Goal: Information Seeking & Learning: Understand process/instructions

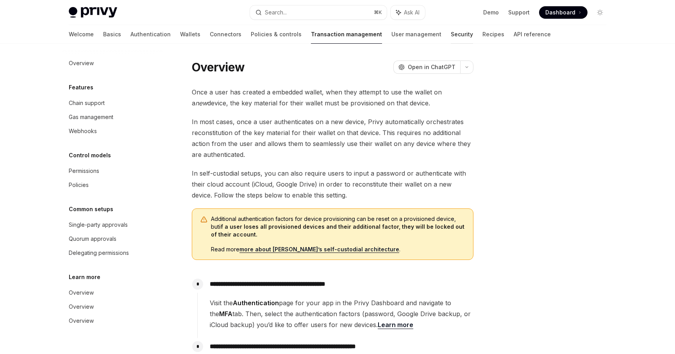
click at [451, 36] on link "Security" at bounding box center [462, 34] width 22 height 19
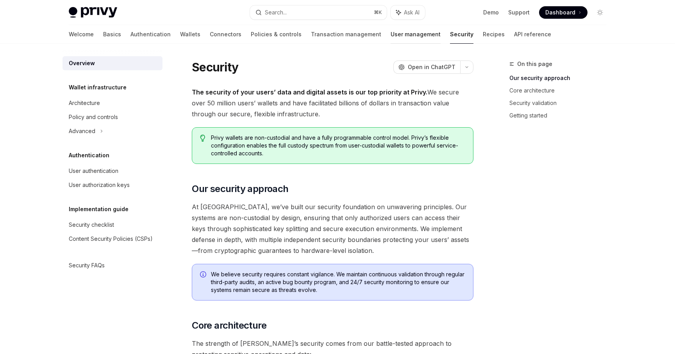
click at [391, 36] on link "User management" at bounding box center [416, 34] width 50 height 19
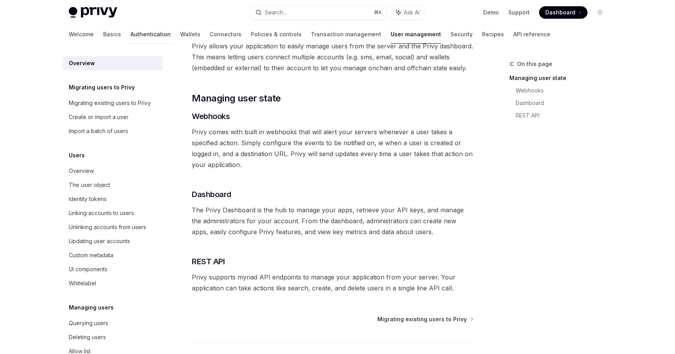
click at [130, 32] on link "Authentication" at bounding box center [150, 34] width 40 height 19
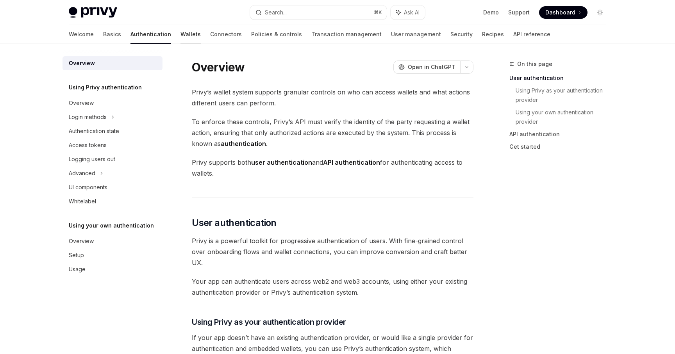
click at [180, 42] on link "Wallets" at bounding box center [190, 34] width 20 height 19
type textarea "*"
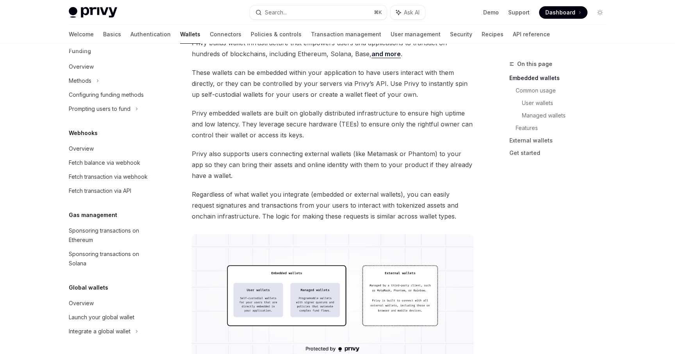
scroll to position [62, 0]
click at [300, 14] on button "Search... ⌘ K" at bounding box center [318, 12] width 137 height 14
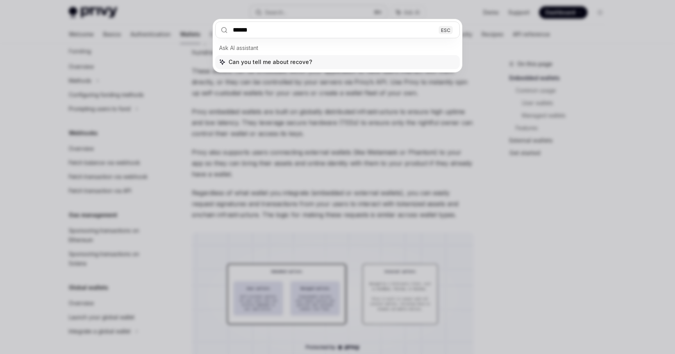
type input "*******"
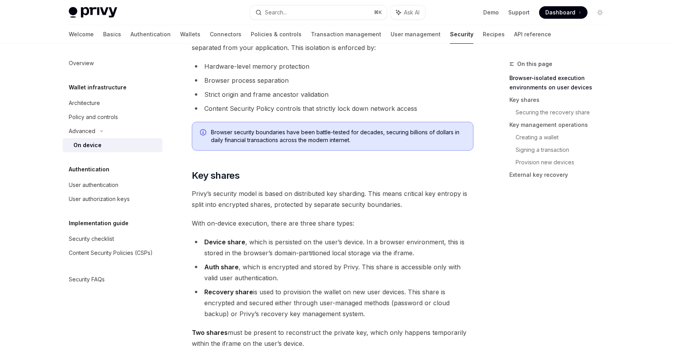
scroll to position [403, 0]
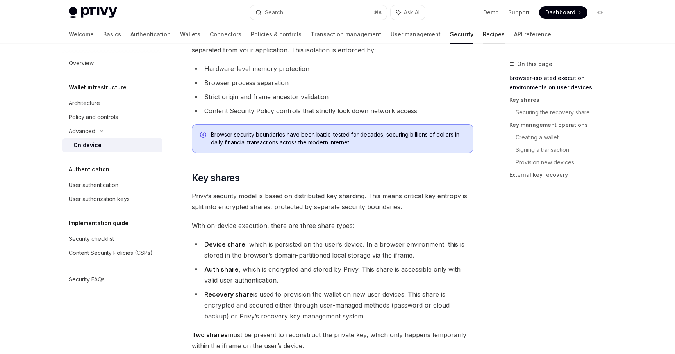
click at [483, 38] on link "Recipes" at bounding box center [494, 34] width 22 height 19
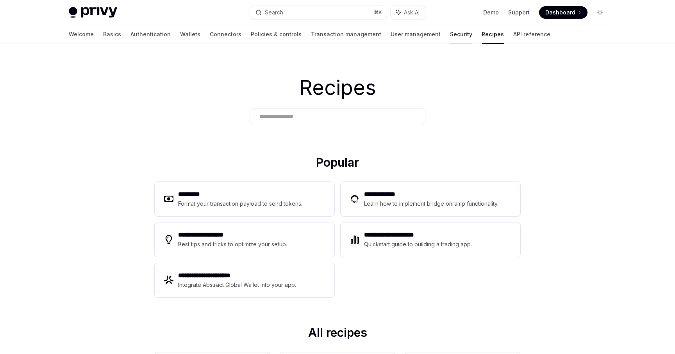
click at [450, 41] on link "Security" at bounding box center [461, 34] width 22 height 19
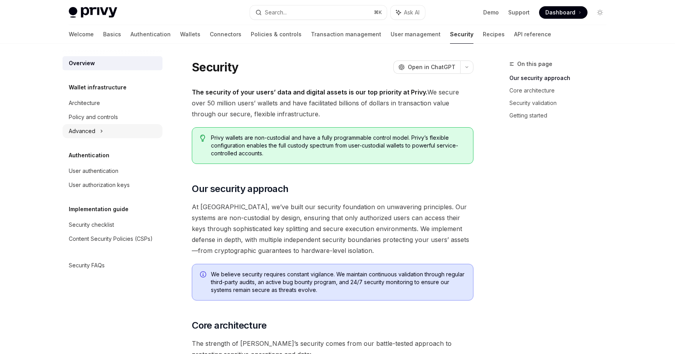
click at [102, 132] on icon at bounding box center [101, 131] width 3 height 9
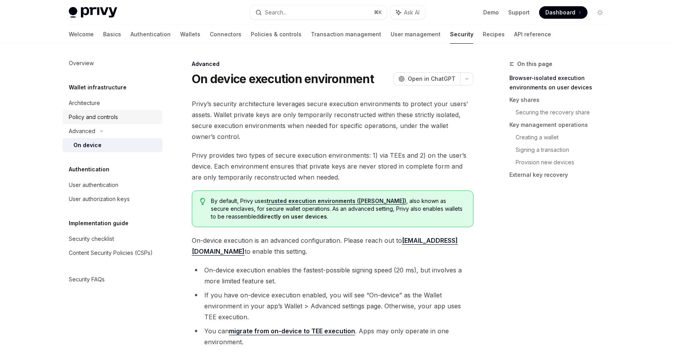
click at [105, 119] on div "Policy and controls" at bounding box center [93, 116] width 49 height 9
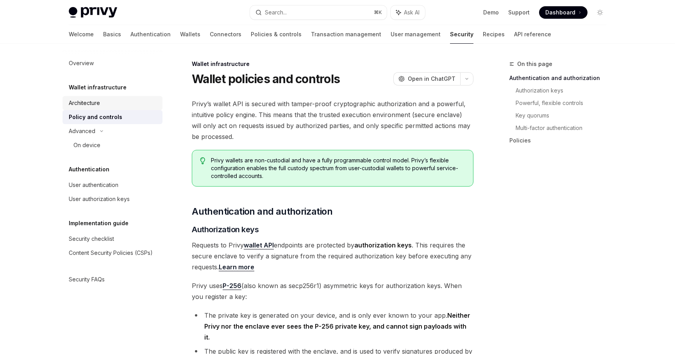
click at [102, 102] on div "Architecture" at bounding box center [113, 102] width 89 height 9
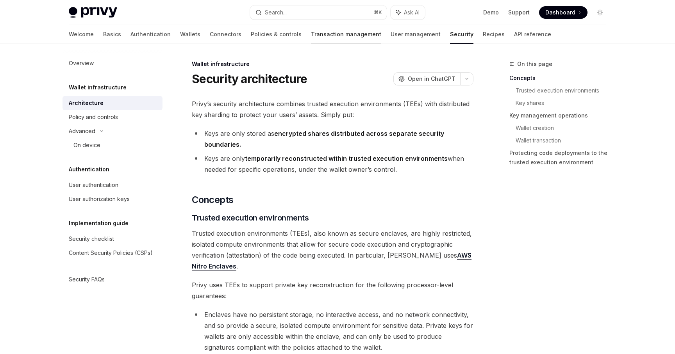
click at [311, 39] on link "Transaction management" at bounding box center [346, 34] width 70 height 19
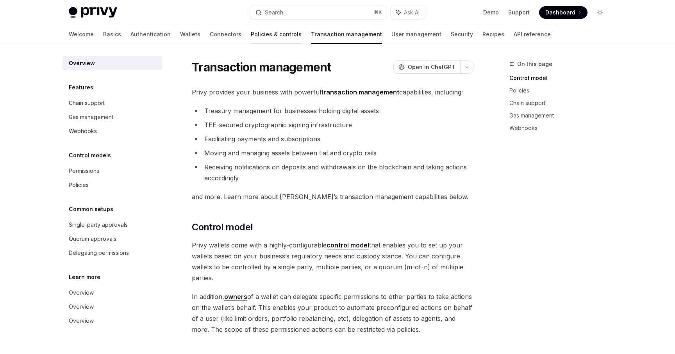
click at [251, 36] on link "Policies & controls" at bounding box center [276, 34] width 51 height 19
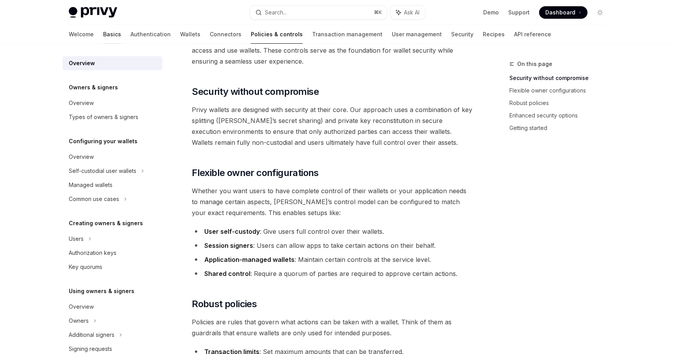
click at [103, 39] on link "Basics" at bounding box center [112, 34] width 18 height 19
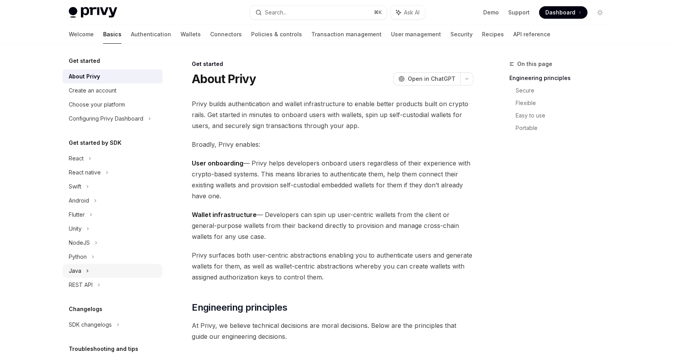
scroll to position [61, 0]
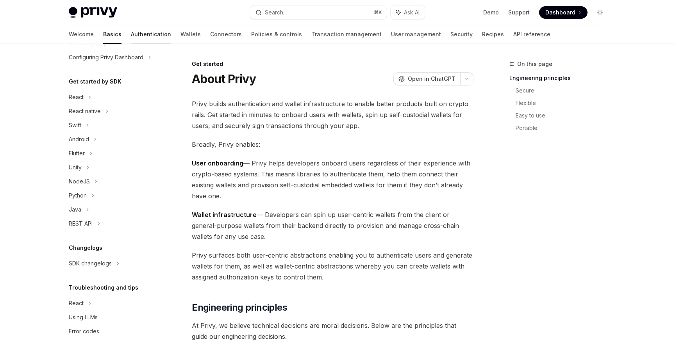
click at [131, 35] on link "Authentication" at bounding box center [151, 34] width 40 height 19
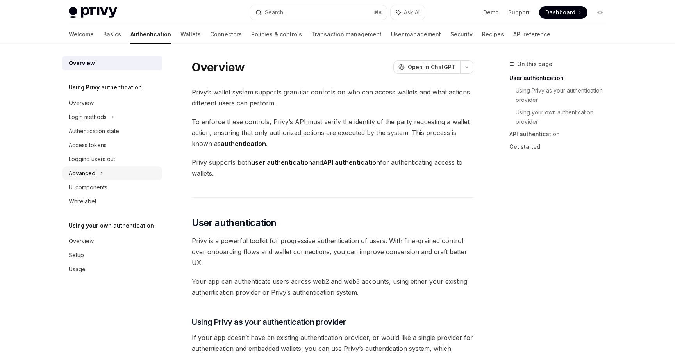
click at [97, 175] on div "Advanced" at bounding box center [112, 173] width 100 height 14
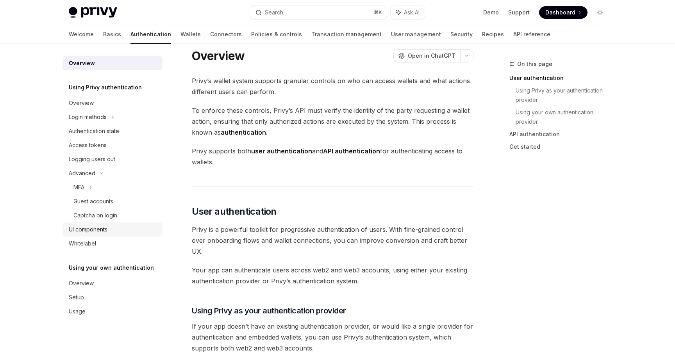
scroll to position [12, 0]
click at [180, 34] on link "Wallets" at bounding box center [190, 34] width 20 height 19
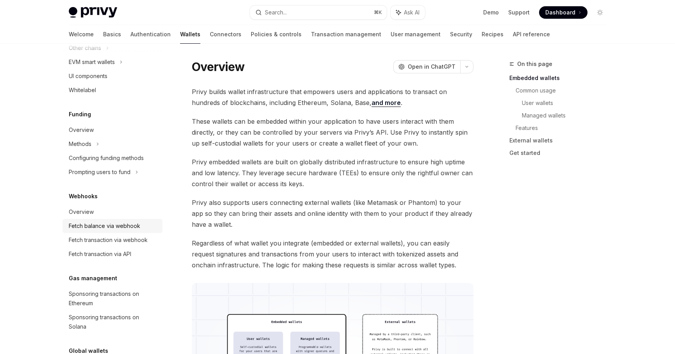
scroll to position [261, 0]
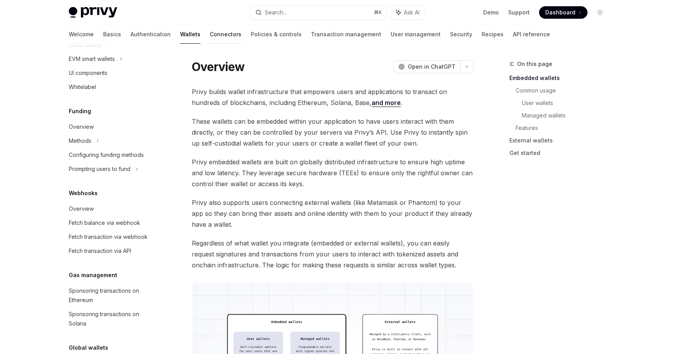
click at [210, 34] on link "Connectors" at bounding box center [226, 34] width 32 height 19
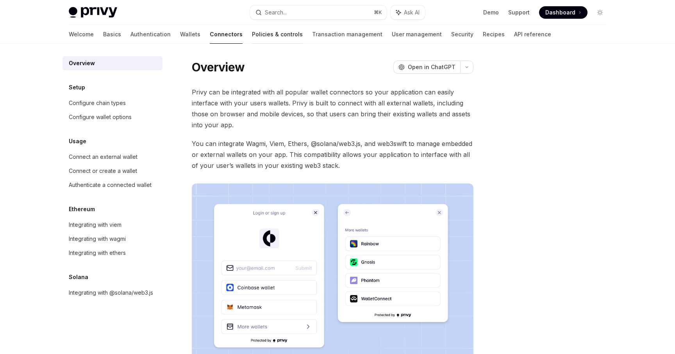
click at [252, 34] on link "Policies & controls" at bounding box center [277, 34] width 51 height 19
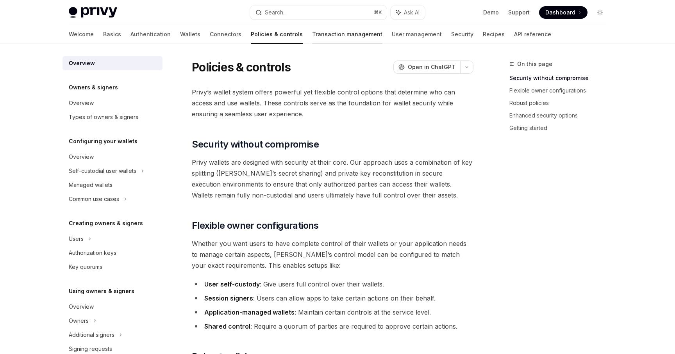
click at [312, 34] on link "Transaction management" at bounding box center [347, 34] width 70 height 19
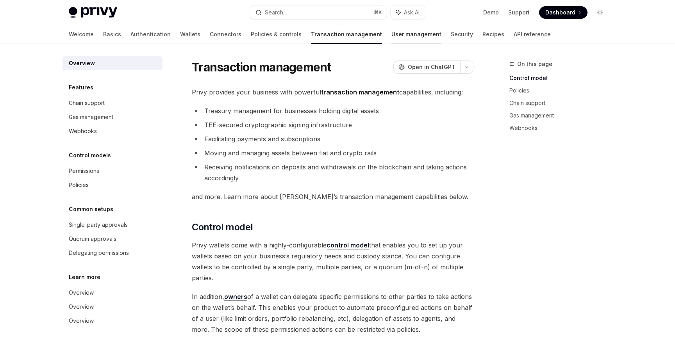
click at [391, 30] on link "User management" at bounding box center [416, 34] width 50 height 19
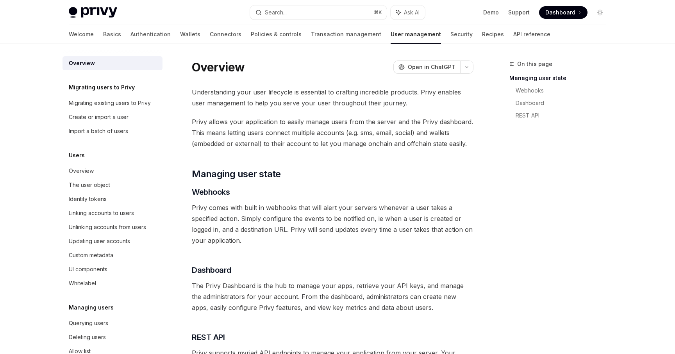
click at [391, 30] on link "User management" at bounding box center [416, 34] width 50 height 19
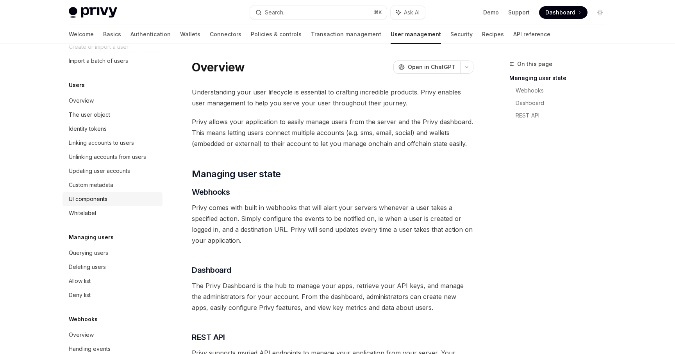
scroll to position [88, 0]
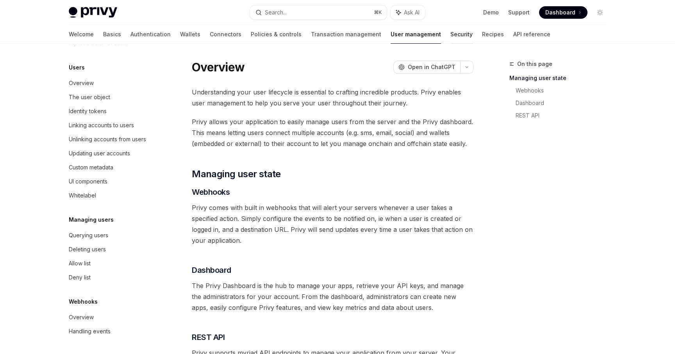
click at [450, 37] on link "Security" at bounding box center [461, 34] width 22 height 19
type textarea "*"
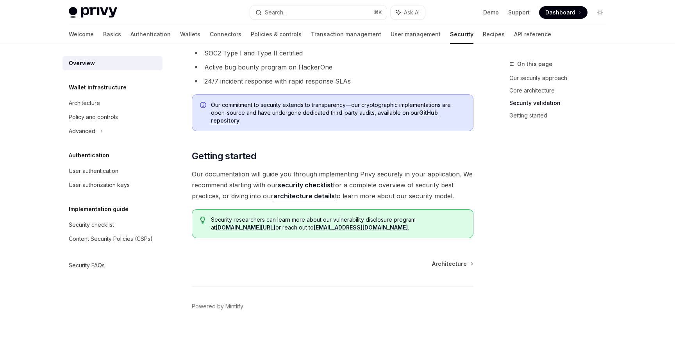
scroll to position [526, 0]
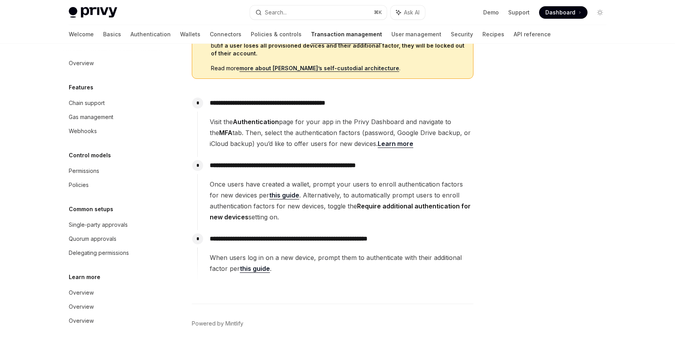
scroll to position [198, 0]
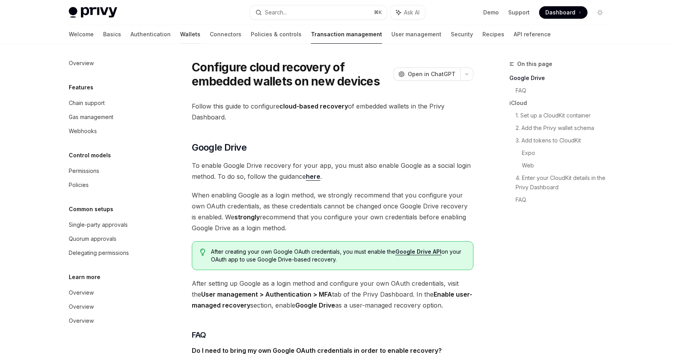
click at [180, 32] on link "Wallets" at bounding box center [190, 34] width 20 height 19
click at [311, 33] on link "Transaction management" at bounding box center [346, 34] width 71 height 19
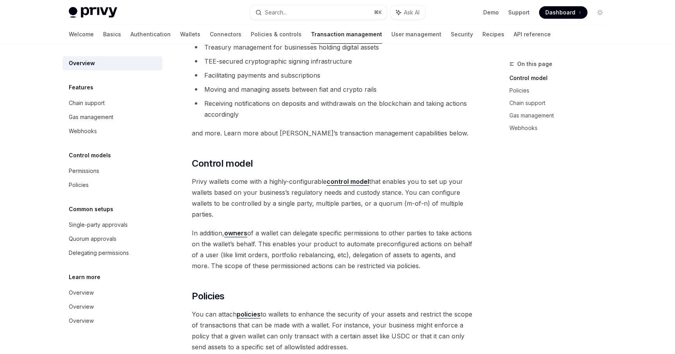
scroll to position [65, 0]
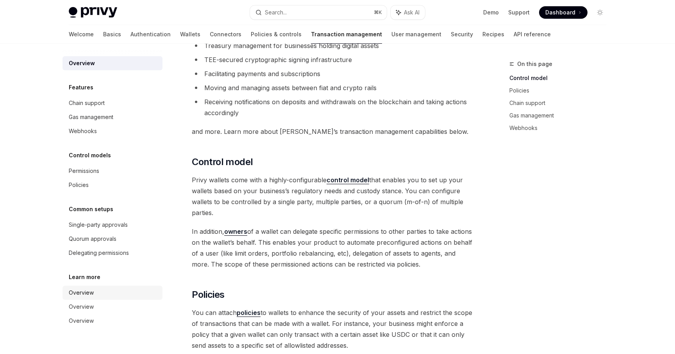
click at [87, 291] on div "Overview" at bounding box center [81, 292] width 25 height 9
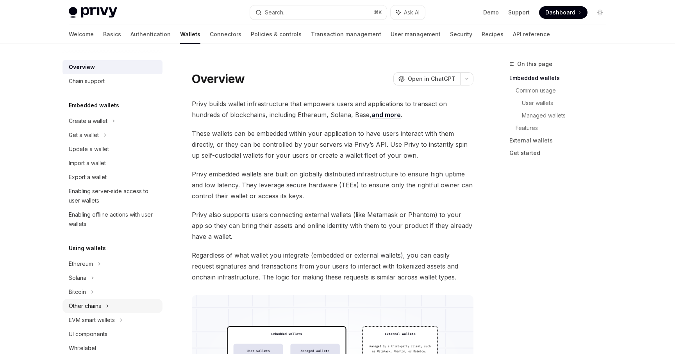
click at [88, 308] on div "Other chains" at bounding box center [85, 306] width 32 height 9
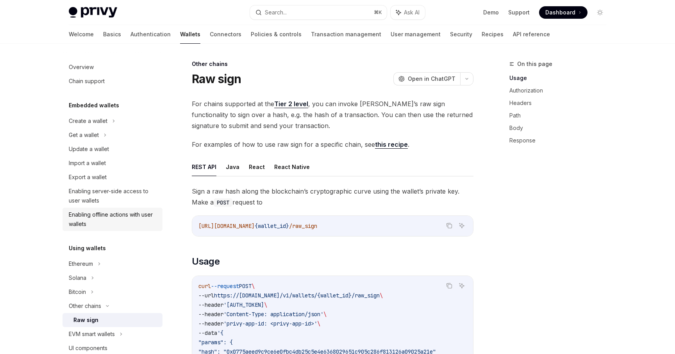
click at [87, 225] on div "Enabling offline actions with user wallets" at bounding box center [113, 219] width 89 height 19
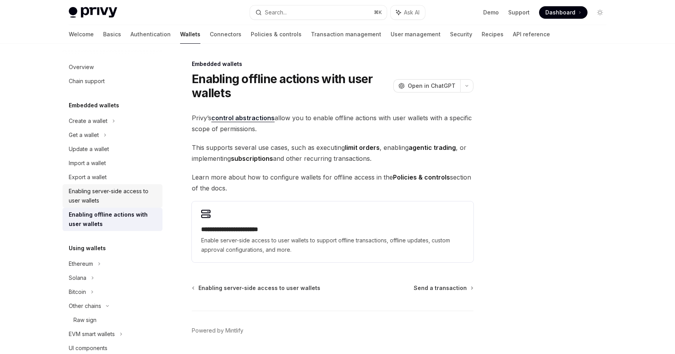
click at [97, 190] on div "Enabling server-side access to user wallets" at bounding box center [113, 196] width 89 height 19
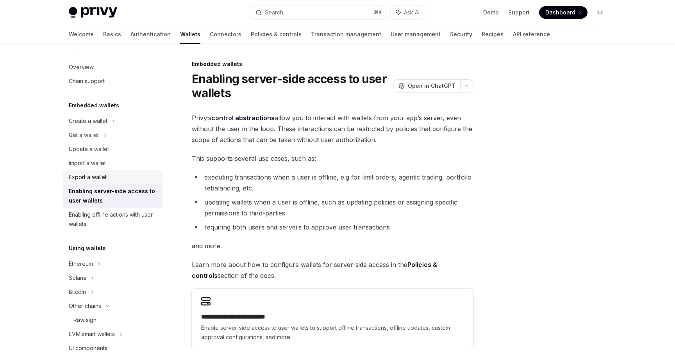
click at [98, 173] on div "Export a wallet" at bounding box center [88, 177] width 38 height 9
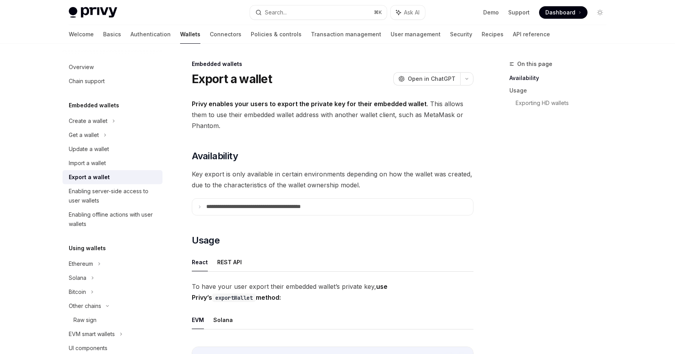
click at [94, 11] on img at bounding box center [93, 12] width 48 height 11
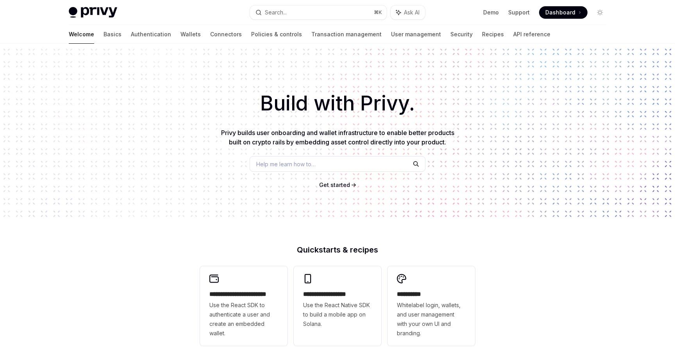
click at [94, 11] on img at bounding box center [93, 12] width 48 height 11
click at [450, 35] on link "Security" at bounding box center [461, 34] width 22 height 19
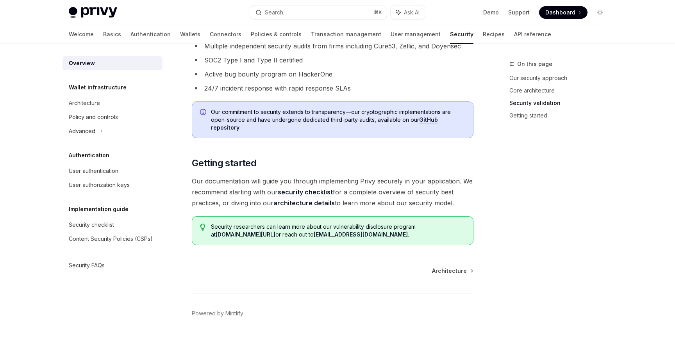
scroll to position [549, 0]
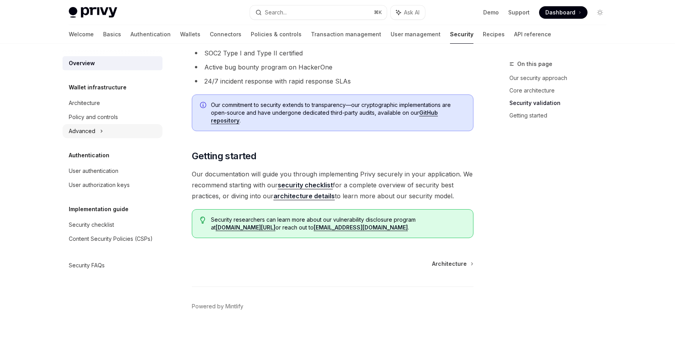
click at [104, 136] on div "Advanced" at bounding box center [112, 131] width 100 height 14
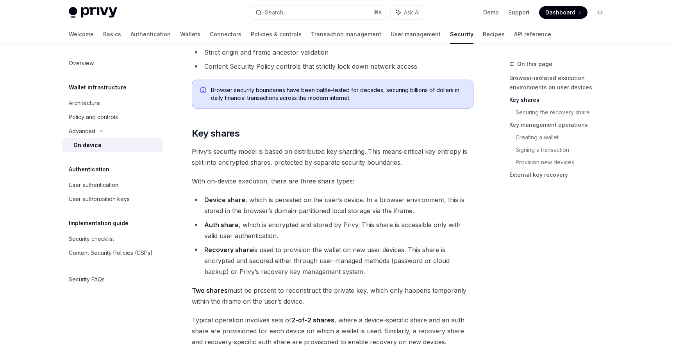
scroll to position [342, 0]
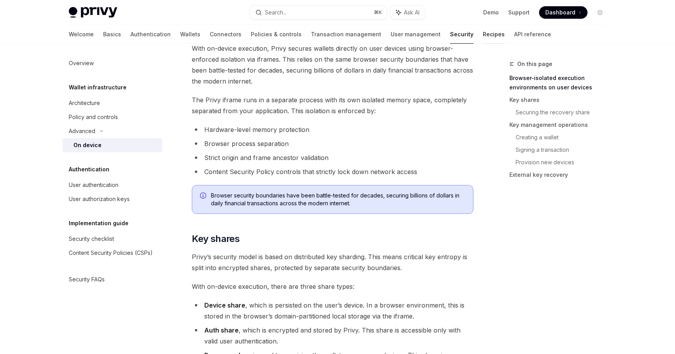
click at [483, 34] on link "Recipes" at bounding box center [494, 34] width 22 height 19
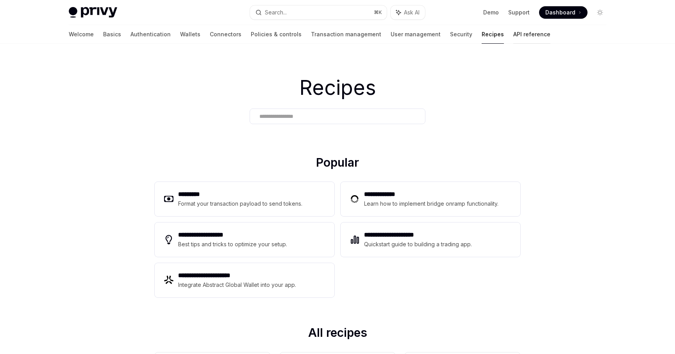
click at [513, 43] on link "API reference" at bounding box center [531, 34] width 37 height 19
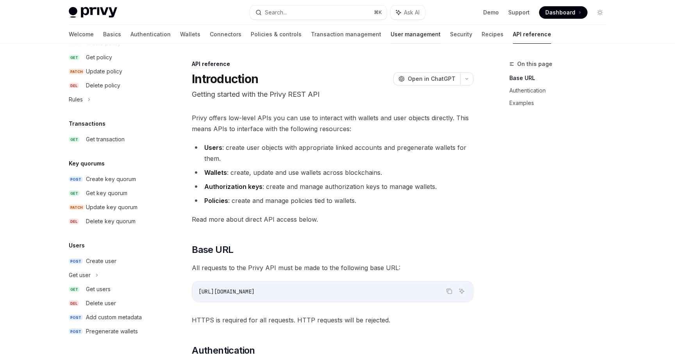
click at [391, 36] on link "User management" at bounding box center [416, 34] width 50 height 19
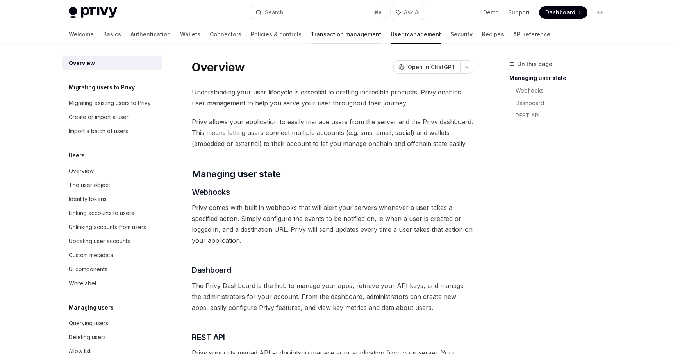
click at [311, 34] on link "Transaction management" at bounding box center [346, 34] width 70 height 19
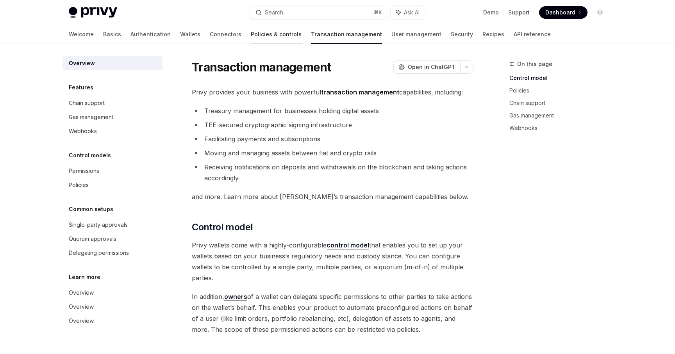
click at [251, 36] on link "Policies & controls" at bounding box center [276, 34] width 51 height 19
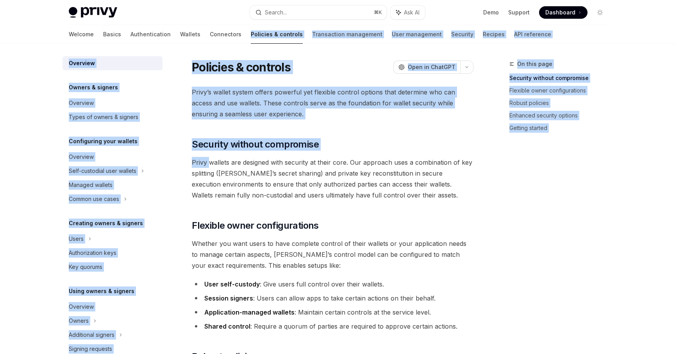
drag, startPoint x: 202, startPoint y: 36, endPoint x: 209, endPoint y: 165, distance: 128.7
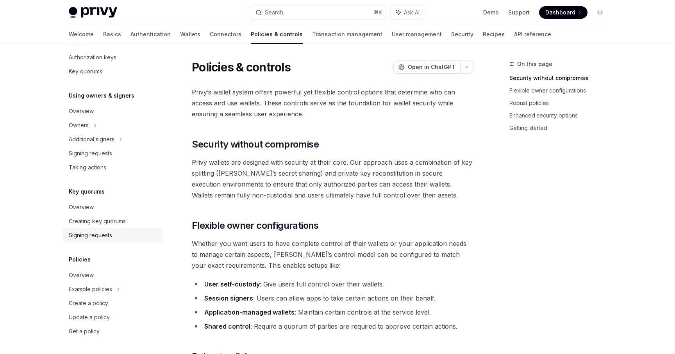
scroll to position [16, 0]
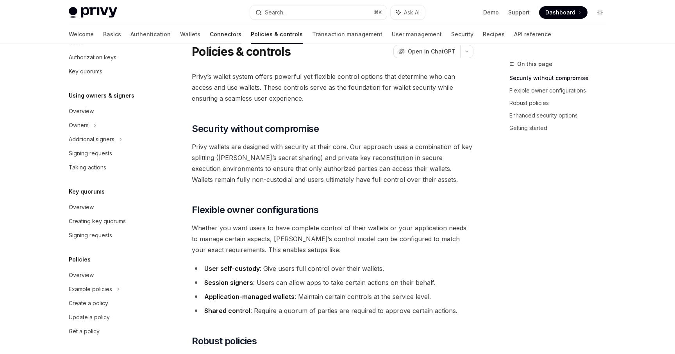
click at [210, 39] on link "Connectors" at bounding box center [226, 34] width 32 height 19
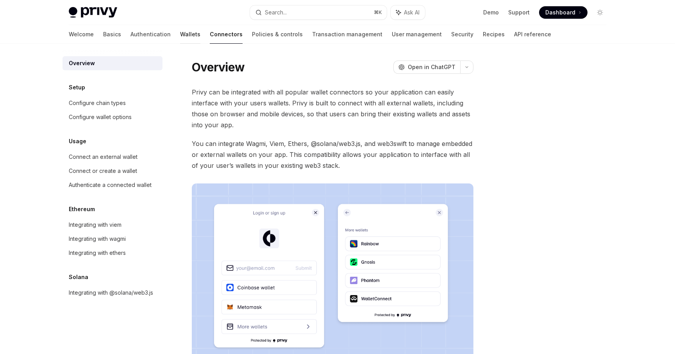
click at [180, 35] on link "Wallets" at bounding box center [190, 34] width 20 height 19
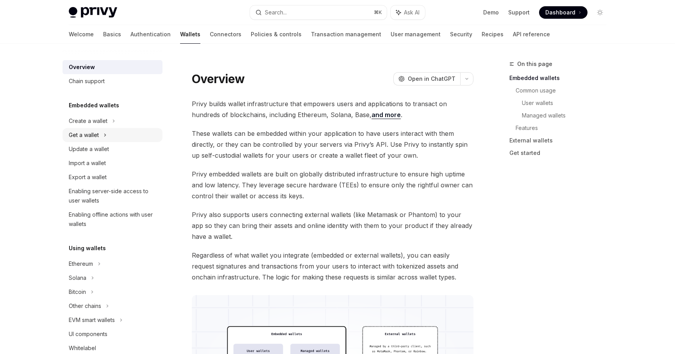
click at [108, 134] on div "Get a wallet" at bounding box center [112, 135] width 100 height 14
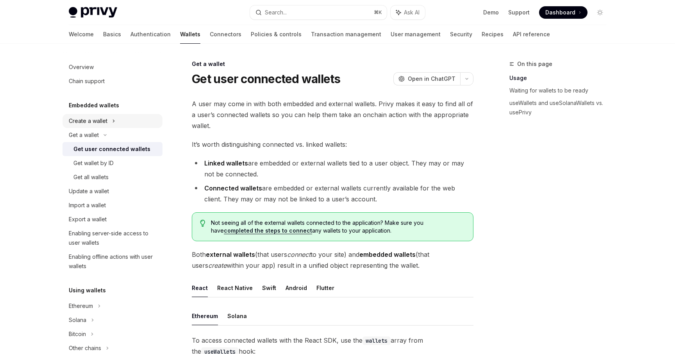
click at [105, 121] on div "Create a wallet" at bounding box center [88, 120] width 39 height 9
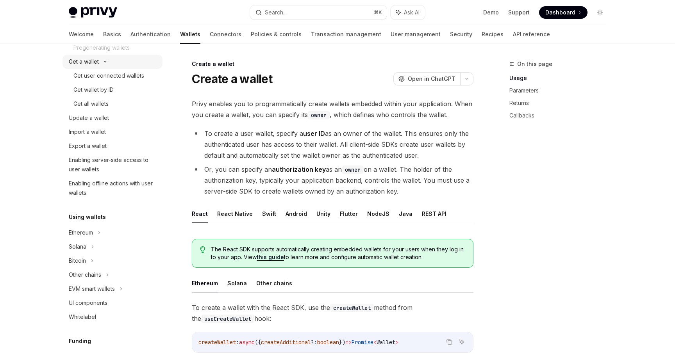
scroll to position [107, 0]
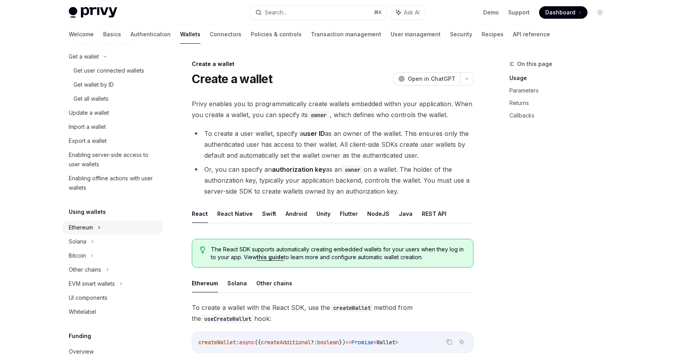
click at [92, 19] on div "Ethereum" at bounding box center [88, 14] width 39 height 9
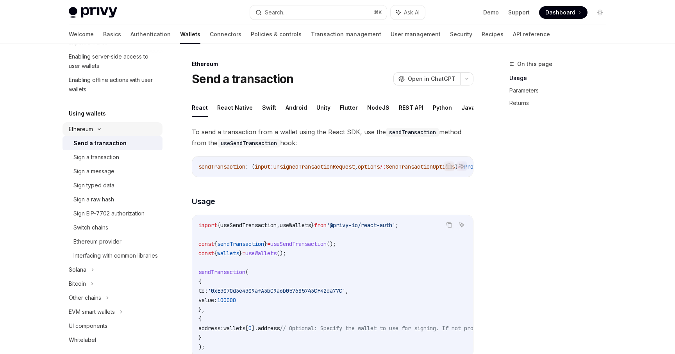
scroll to position [206, 0]
click at [92, 227] on div "Switch chains" at bounding box center [90, 226] width 35 height 9
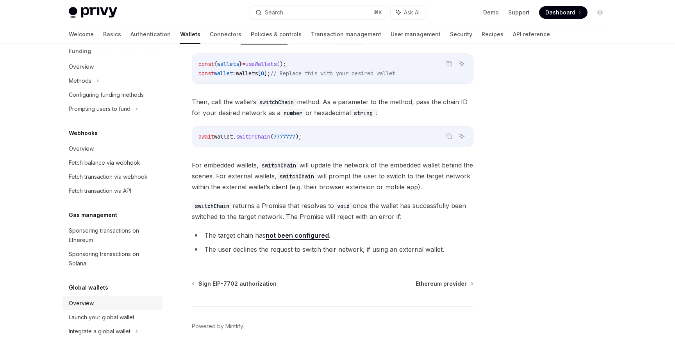
scroll to position [123, 0]
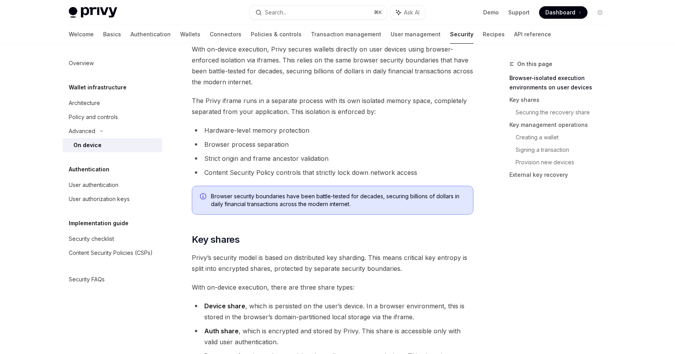
scroll to position [342, 0]
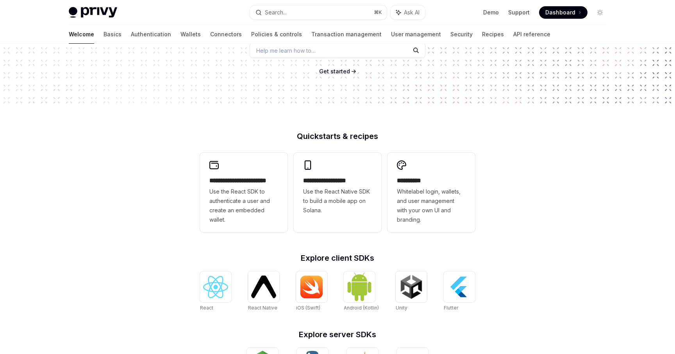
scroll to position [19, 0]
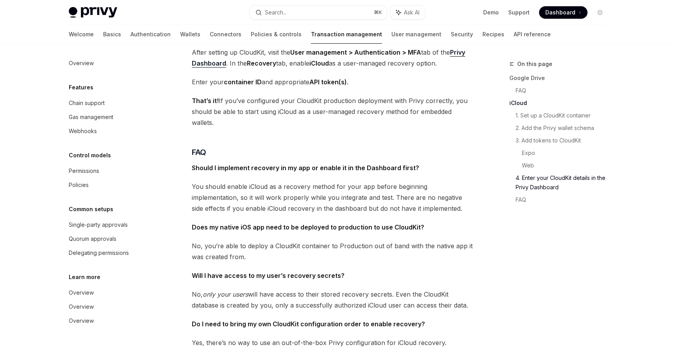
scroll to position [1457, 0]
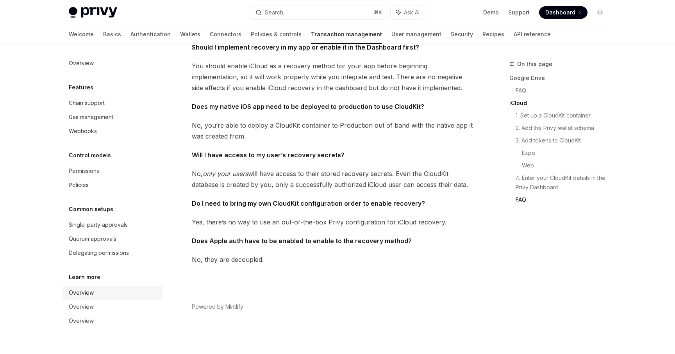
click at [85, 292] on div "Overview" at bounding box center [81, 292] width 25 height 9
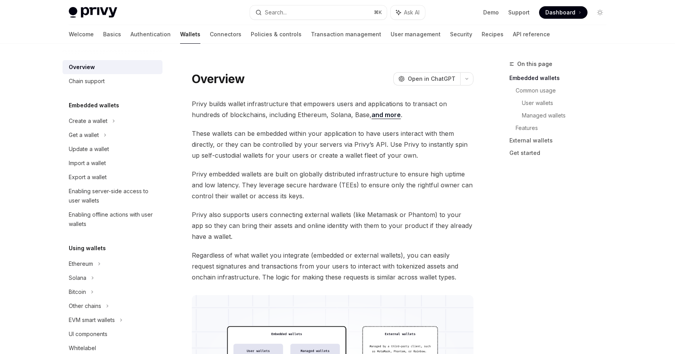
type textarea "*"
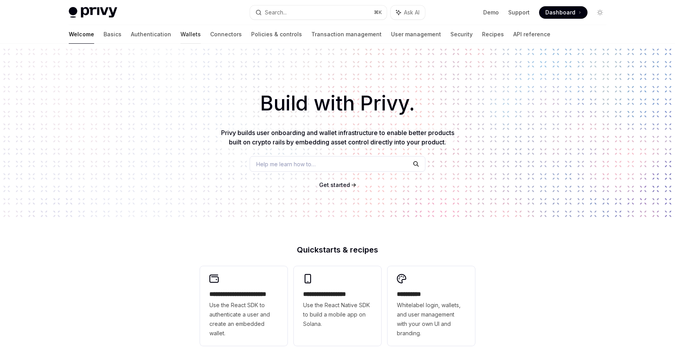
click at [180, 37] on link "Wallets" at bounding box center [190, 34] width 20 height 19
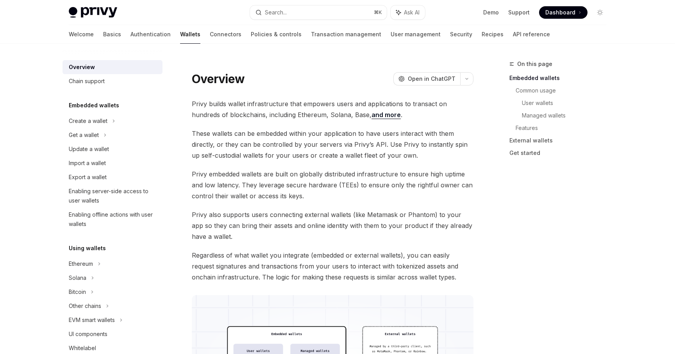
type textarea "*"
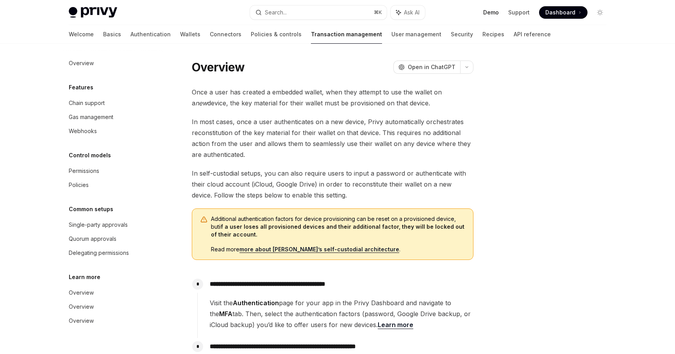
click at [492, 14] on link "Demo" at bounding box center [491, 13] width 16 height 8
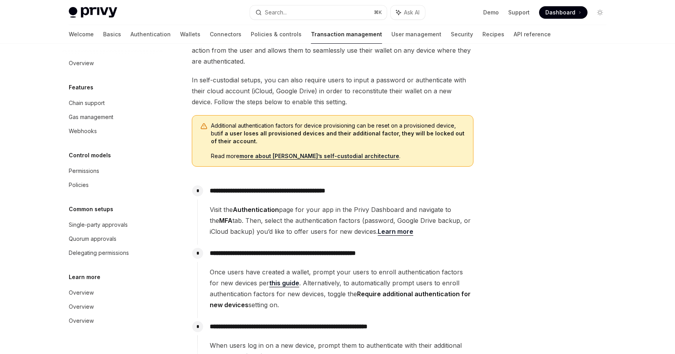
scroll to position [102, 0]
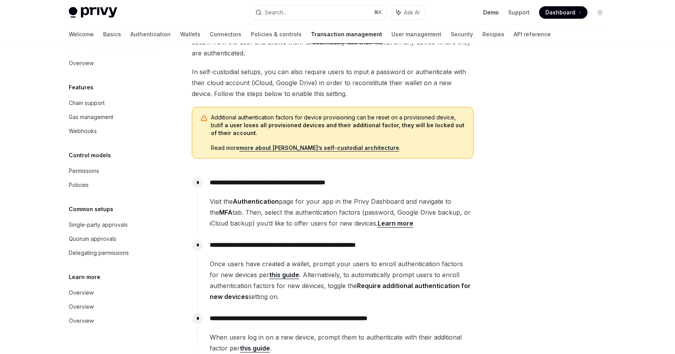
click at [490, 12] on link "Demo" at bounding box center [491, 13] width 16 height 8
click at [180, 37] on link "Wallets" at bounding box center [190, 34] width 20 height 19
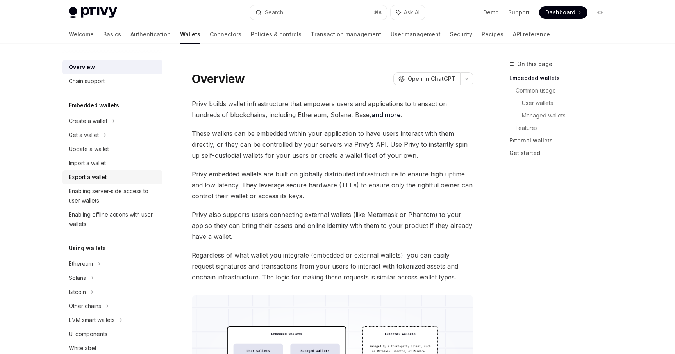
click at [101, 172] on link "Export a wallet" at bounding box center [112, 177] width 100 height 14
type textarea "*"
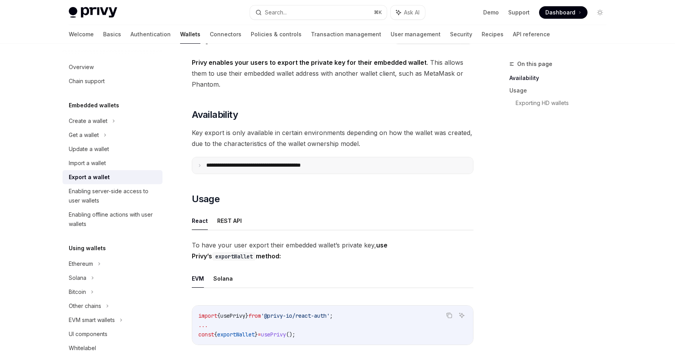
scroll to position [37, 0]
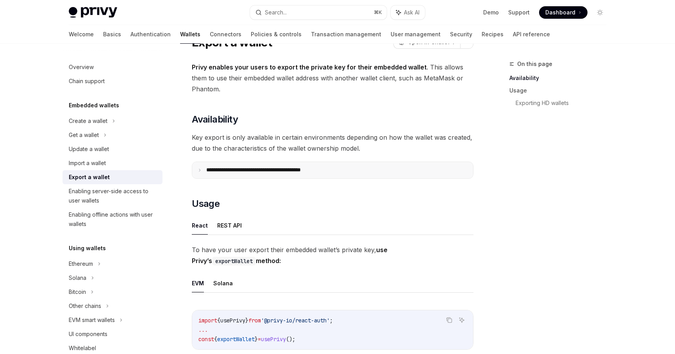
click at [261, 173] on summary "**********" at bounding box center [332, 170] width 281 height 16
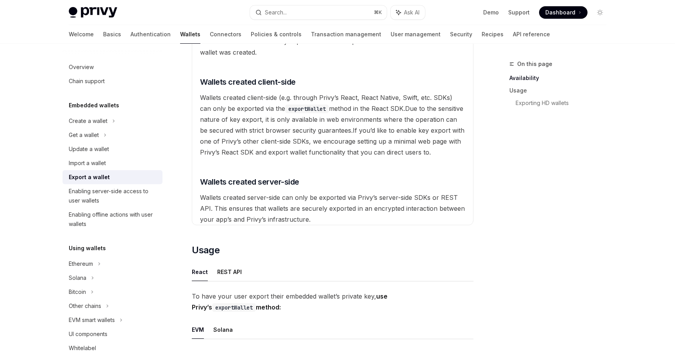
scroll to position [180, 0]
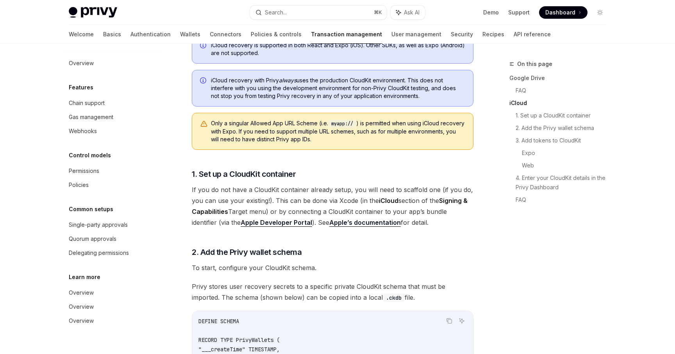
scroll to position [568, 0]
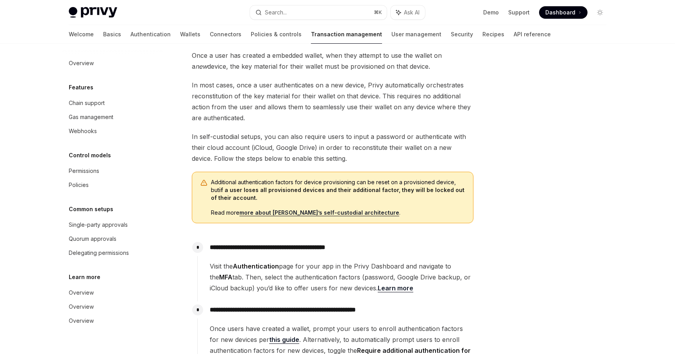
scroll to position [39, 0]
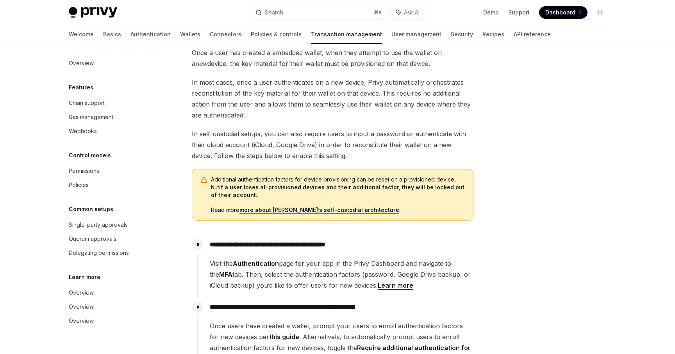
click at [314, 211] on link "more about [PERSON_NAME]’s self-custodial architecture" at bounding box center [319, 210] width 160 height 7
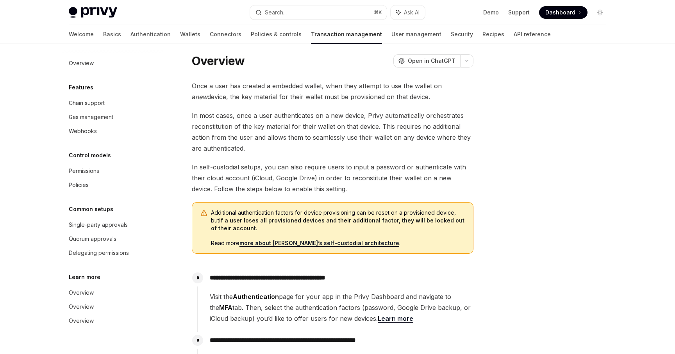
scroll to position [0, 0]
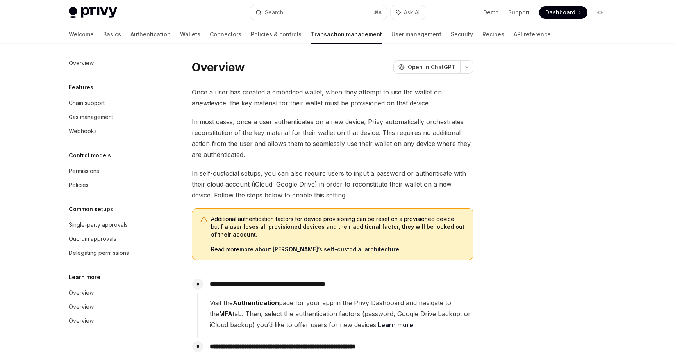
click at [193, 93] on span "Once a user has created a embedded wallet, when they attempt to use the wallet …" at bounding box center [333, 98] width 282 height 22
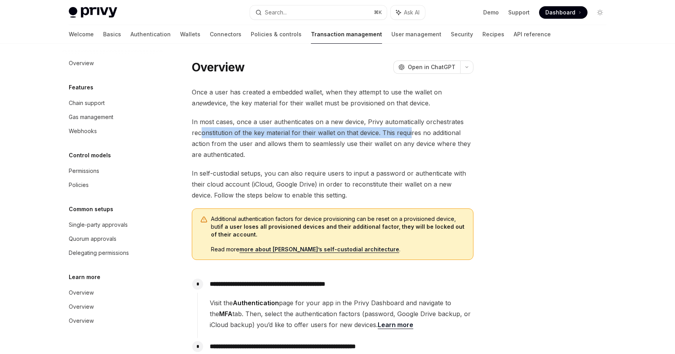
drag, startPoint x: 202, startPoint y: 132, endPoint x: 412, endPoint y: 129, distance: 209.8
click at [412, 130] on span "In most cases, once a user authenticates on a new device, Privy automatically o…" at bounding box center [333, 138] width 282 height 44
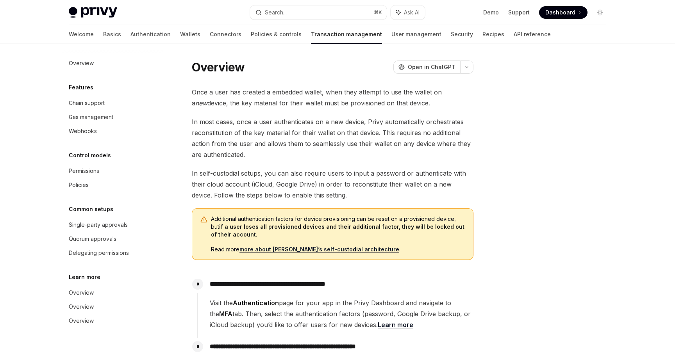
click at [404, 126] on span "In most cases, once a user authenticates on a new device, Privy automatically o…" at bounding box center [333, 138] width 282 height 44
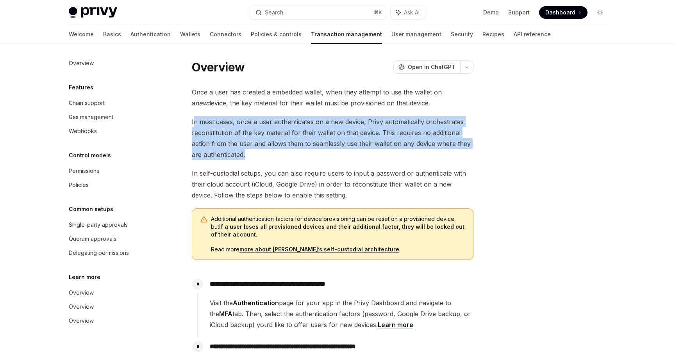
drag, startPoint x: 194, startPoint y: 125, endPoint x: 248, endPoint y: 151, distance: 59.7
click at [248, 151] on span "In most cases, once a user authenticates on a new device, Privy automatically o…" at bounding box center [333, 138] width 282 height 44
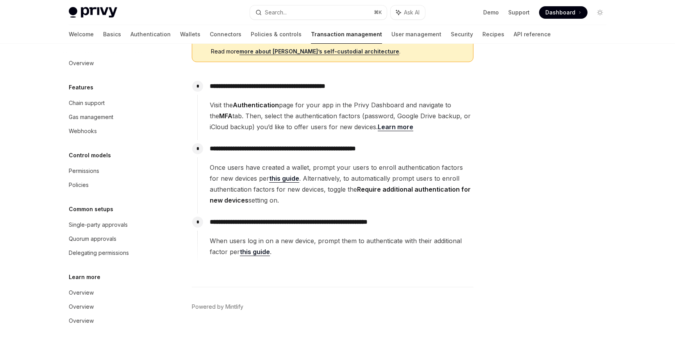
scroll to position [198, 0]
click at [251, 251] on link "this guide" at bounding box center [255, 252] width 30 height 8
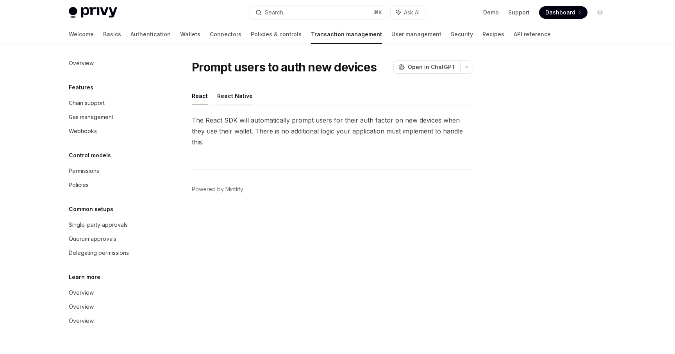
click at [244, 104] on button "React Native" at bounding box center [235, 96] width 36 height 18
type textarea "*"
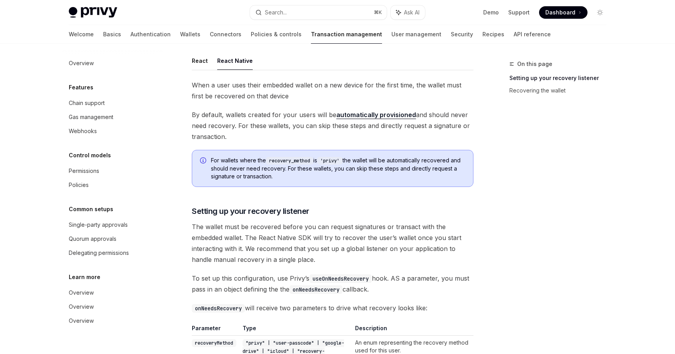
scroll to position [55, 0]
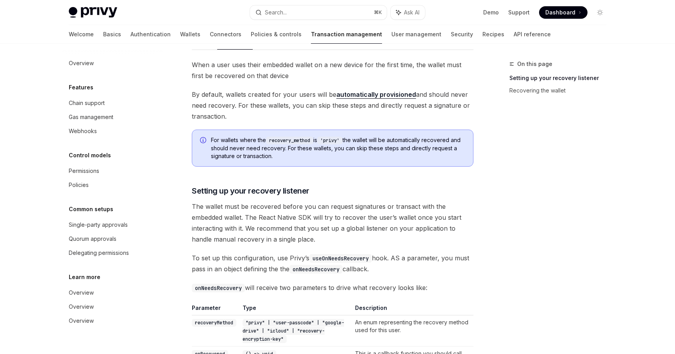
click at [286, 139] on code "recovery_method" at bounding box center [289, 141] width 47 height 8
click at [331, 137] on code "'privy'" at bounding box center [329, 141] width 25 height 8
click at [310, 150] on span "For wallets where the recovery_method is 'privy' the wallet will be automatical…" at bounding box center [338, 148] width 254 height 24
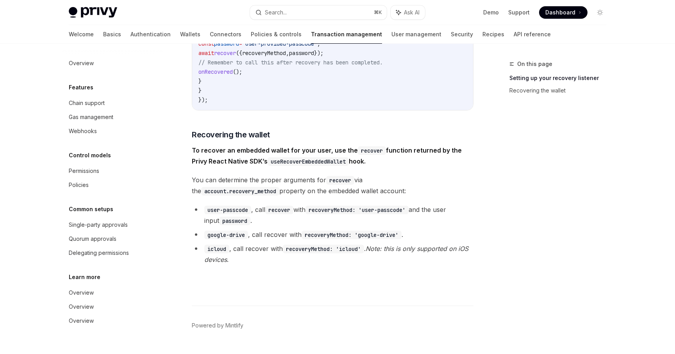
scroll to position [484, 0]
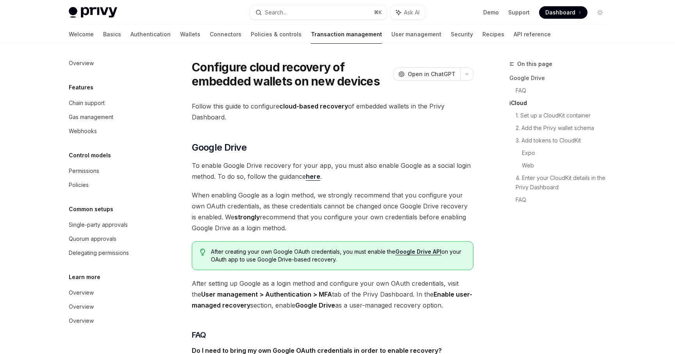
scroll to position [568, 0]
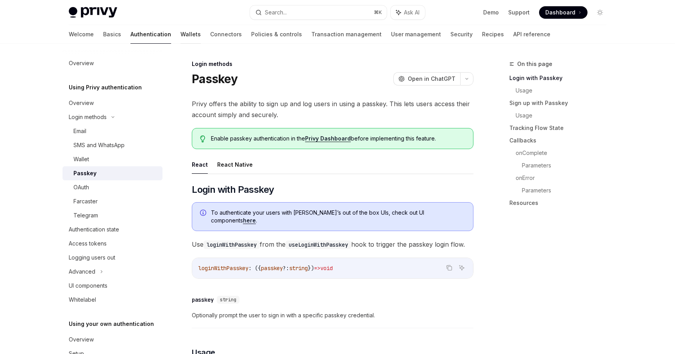
click at [180, 39] on link "Wallets" at bounding box center [190, 34] width 20 height 19
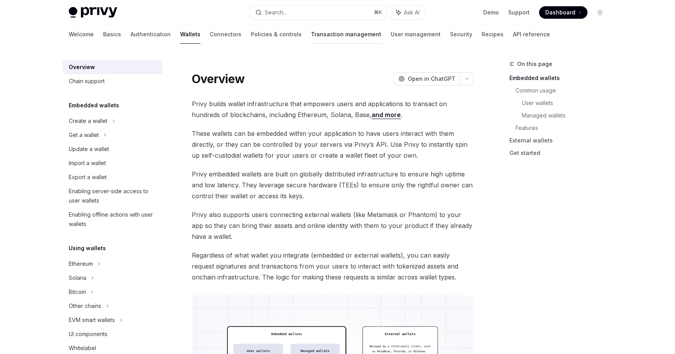
click at [311, 30] on link "Transaction management" at bounding box center [346, 34] width 70 height 19
type textarea "*"
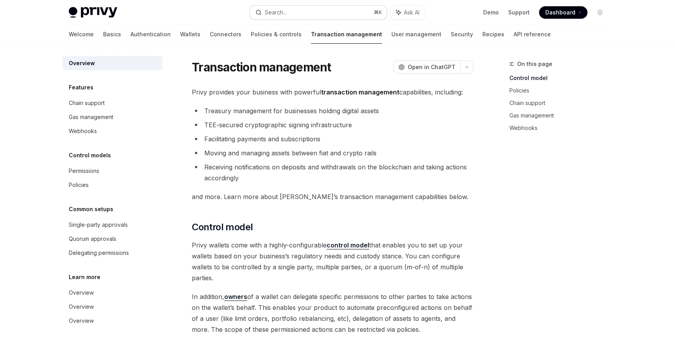
click at [262, 12] on div "Search..." at bounding box center [270, 12] width 31 height 9
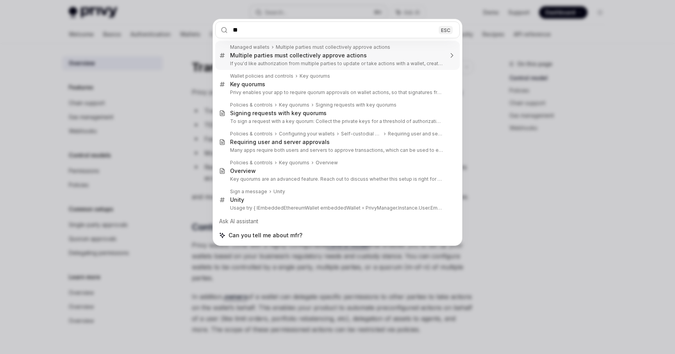
type input "***"
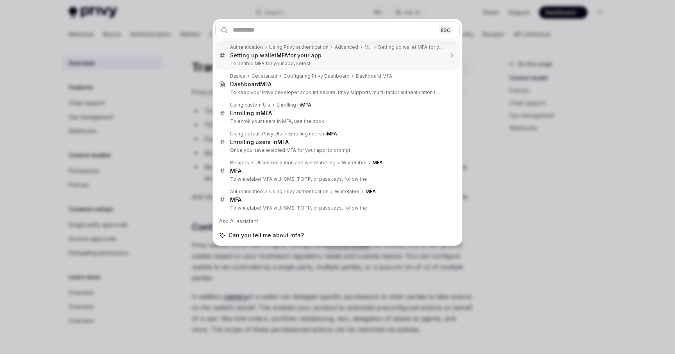
type textarea "*"
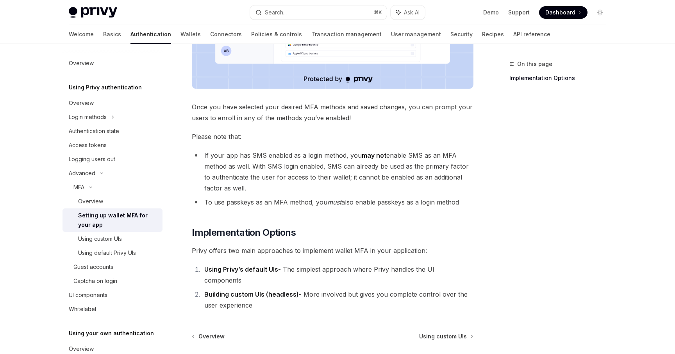
scroll to position [280, 0]
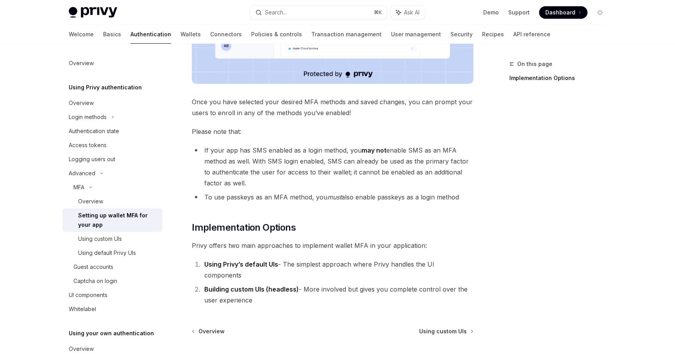
click at [332, 200] on em "must" at bounding box center [334, 197] width 14 height 8
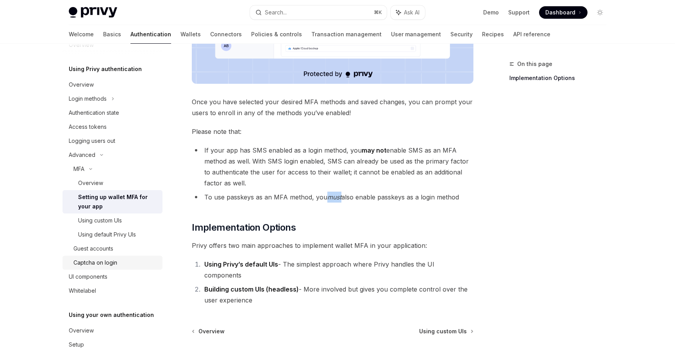
scroll to position [24, 0]
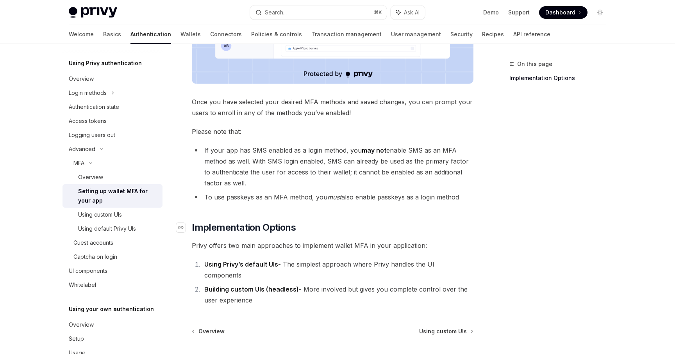
click at [309, 233] on h2 "​ Implementation Options" at bounding box center [333, 227] width 282 height 12
click at [205, 269] on li "Using Privy’s default UIs - The simplest approach where Privy handles the UI co…" at bounding box center [337, 270] width 271 height 22
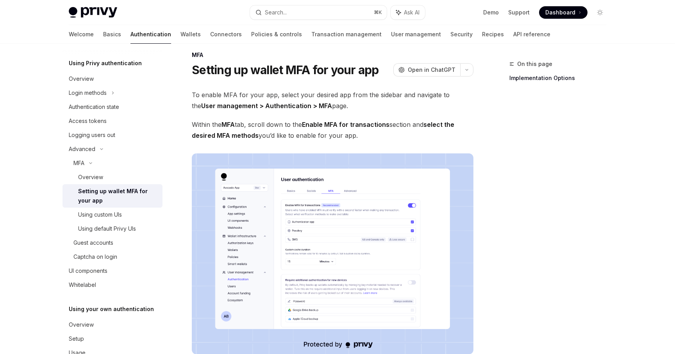
scroll to position [0, 0]
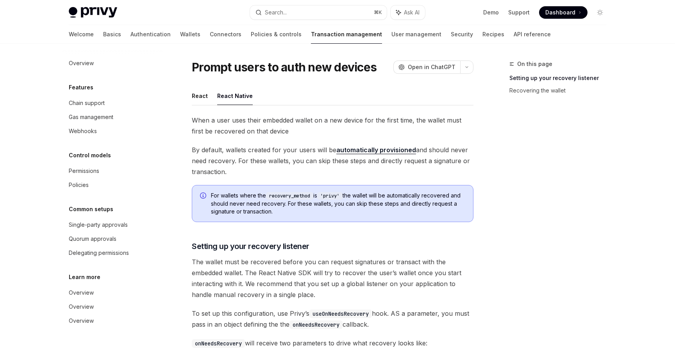
scroll to position [484, 0]
